Goal: Task Accomplishment & Management: Use online tool/utility

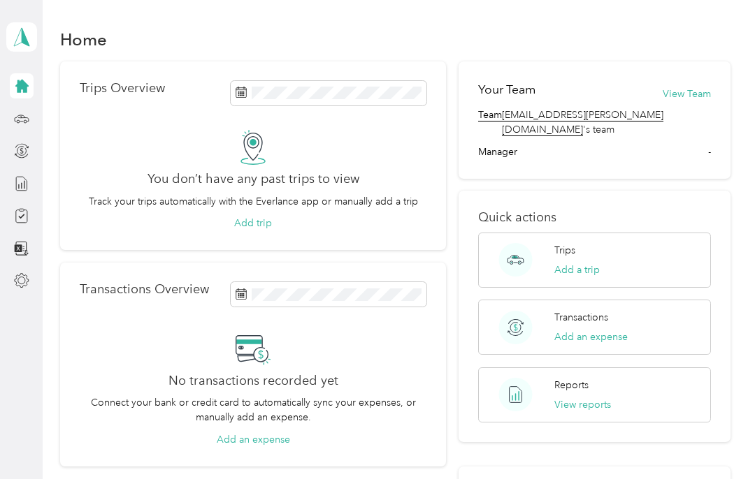
click at [525, 243] on circle at bounding box center [515, 260] width 34 height 34
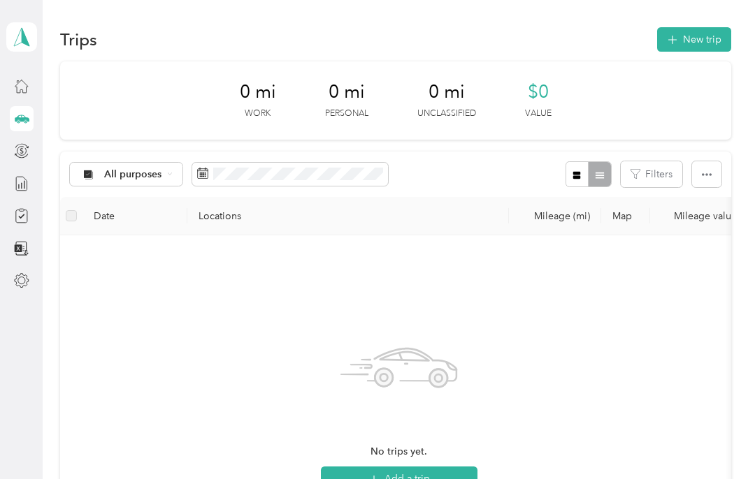
click at [706, 41] on button "New trip" at bounding box center [694, 39] width 74 height 24
